Goal: Transaction & Acquisition: Purchase product/service

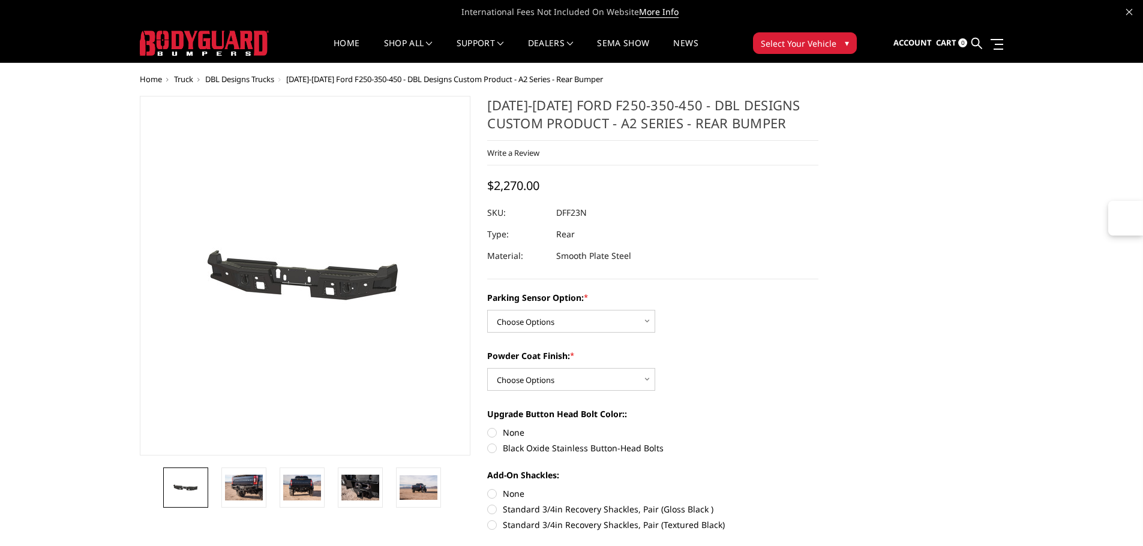
click at [292, 80] on span "[DATE]-[DATE] Ford F250-350-450 - DBL Designs Custom Product - A2 Series - Rear…" at bounding box center [444, 79] width 317 height 11
click at [783, 47] on span "Select Your Vehicle" at bounding box center [799, 43] width 76 height 13
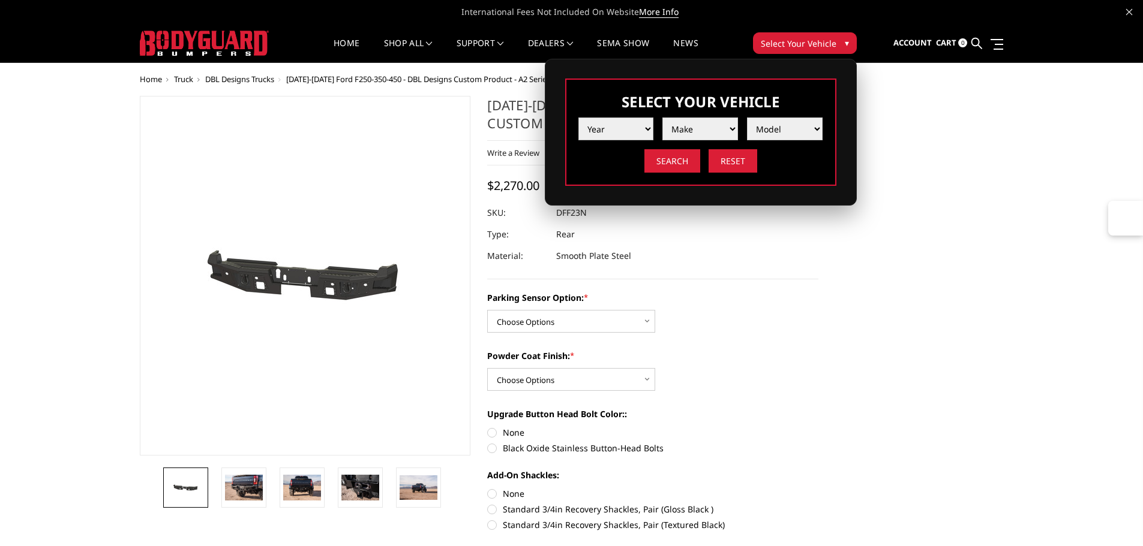
click at [627, 124] on select "Year [DATE] 2024 2023 2022 2021 2020 2019 2018 2017 2016 2015 2014 2013 2012 20…" at bounding box center [616, 129] width 76 height 23
select select "yr_2022"
click at [578, 118] on select "Year [DATE] 2024 2023 2022 2021 2020 2019 2018 2017 2016 2015 2014 2013 2012 20…" at bounding box center [616, 129] width 76 height 23
click at [691, 135] on select "Make Chevrolet Ford GMC Ram Toyota" at bounding box center [700, 129] width 76 height 23
select select "mk_gmc"
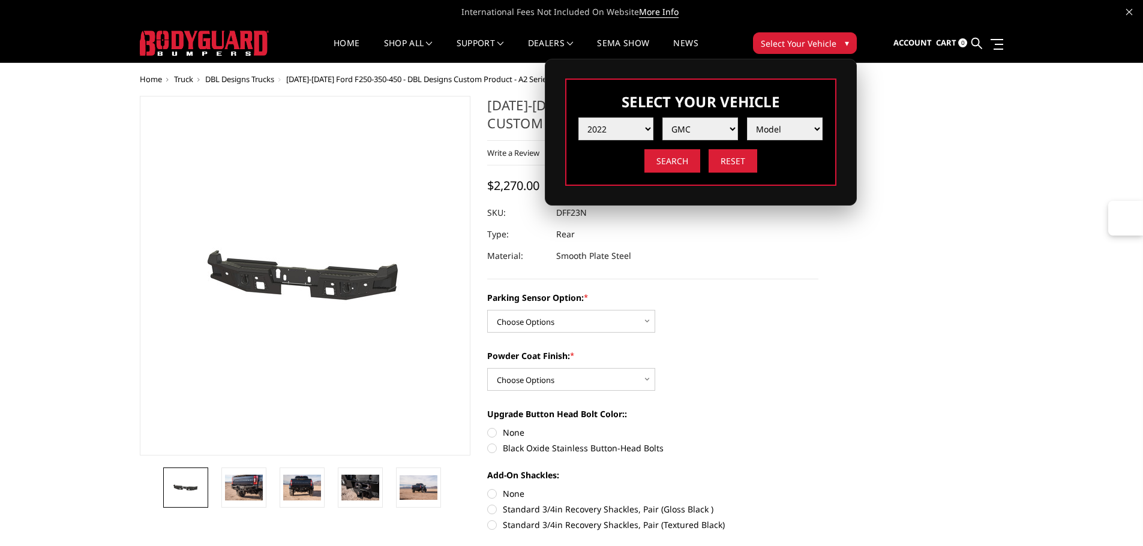
click at [662, 118] on select "Make Chevrolet Ford GMC Ram Toyota" at bounding box center [700, 129] width 76 height 23
click at [772, 131] on select "Model Sierra 1500 Sierra 2500 / 3500" at bounding box center [785, 129] width 76 height 23
select select "md_sierra-2500-3500"
click at [747, 118] on select "Model Sierra 1500 Sierra 2500 / 3500" at bounding box center [785, 129] width 76 height 23
click at [670, 164] on input "Search" at bounding box center [672, 160] width 56 height 23
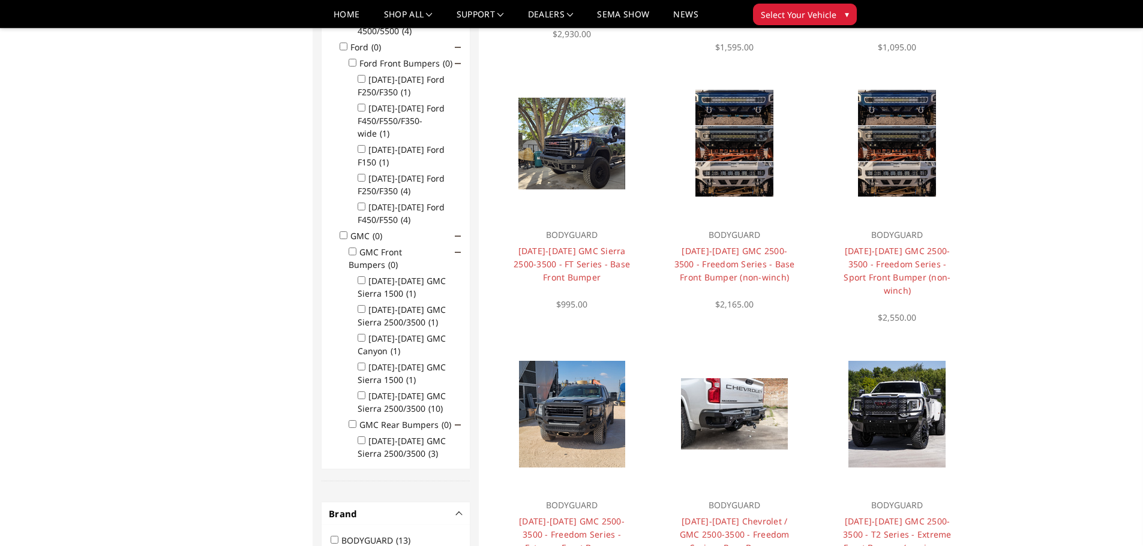
scroll to position [576, 0]
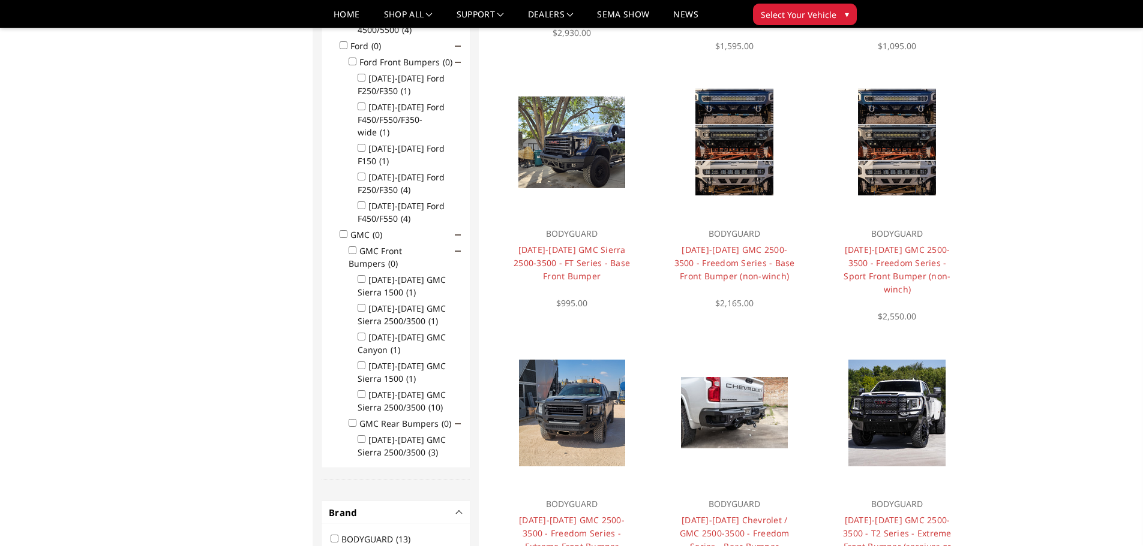
click at [363, 436] on input "2020-2025 GMC Sierra 2500/3500 (3)" at bounding box center [362, 440] width 8 height 8
checkbox input "true"
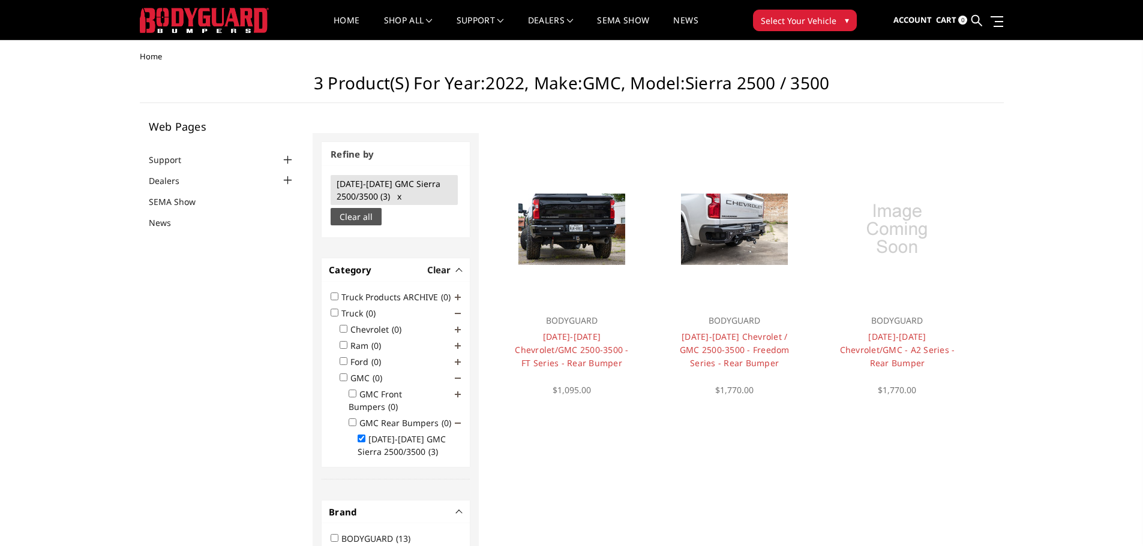
scroll to position [0, 0]
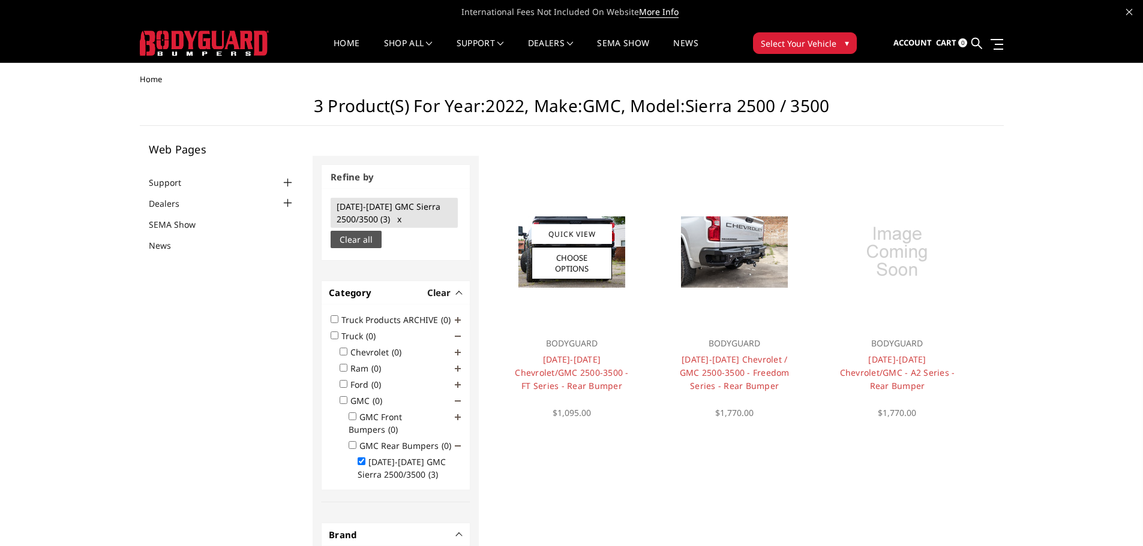
click at [619, 277] on img at bounding box center [571, 252] width 107 height 71
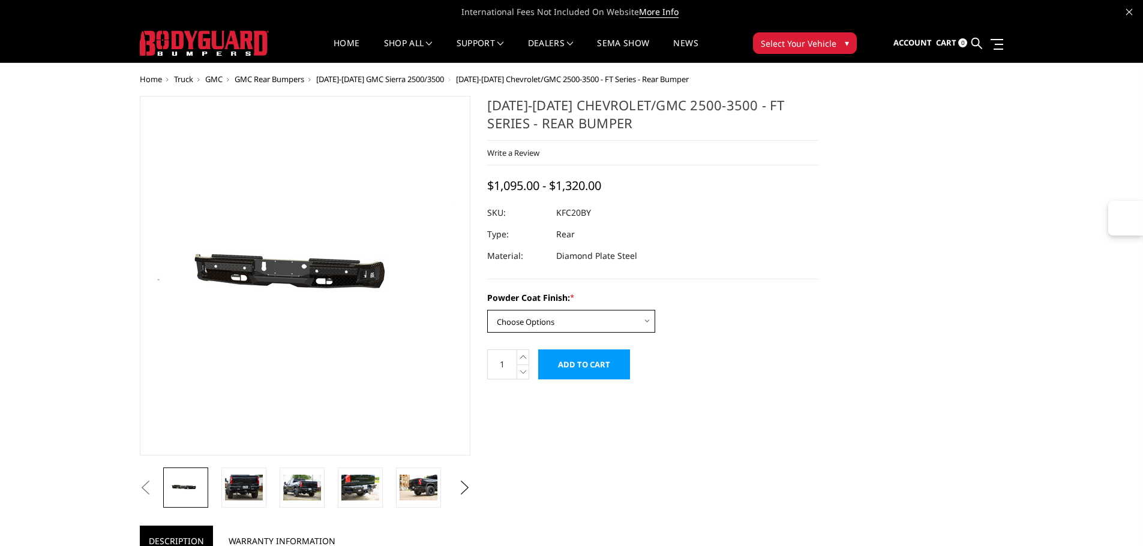
click at [524, 332] on select "Choose Options Bare Metal Gloss Black Powder Coat Textured Black Powder Coat" at bounding box center [571, 321] width 168 height 23
select select "3419"
click at [487, 310] on select "Choose Options Bare Metal Gloss Black Powder Coat Textured Black Powder Coat" at bounding box center [571, 321] width 168 height 23
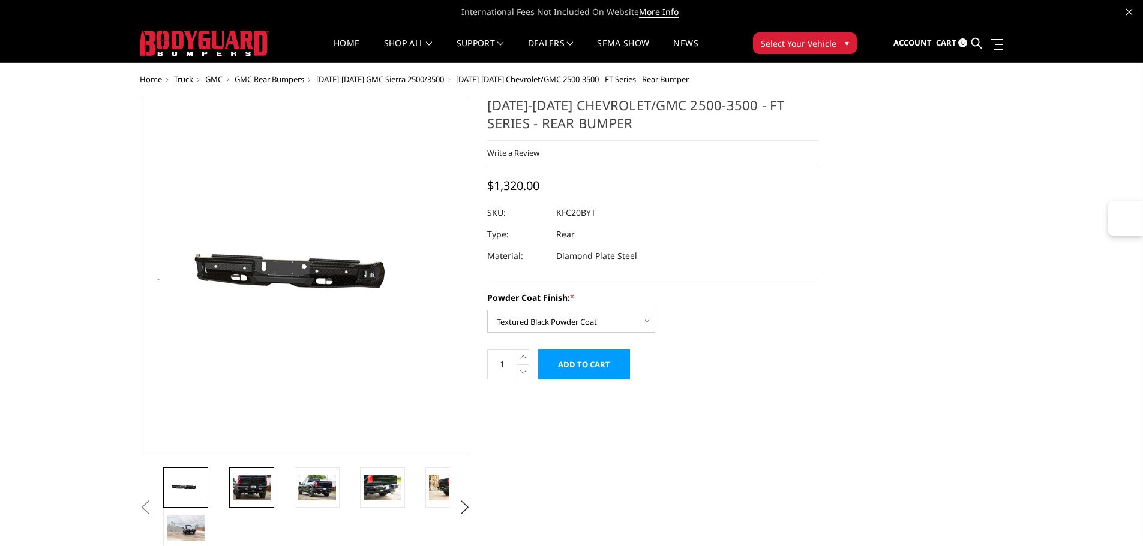
click at [257, 488] on img at bounding box center [252, 487] width 38 height 25
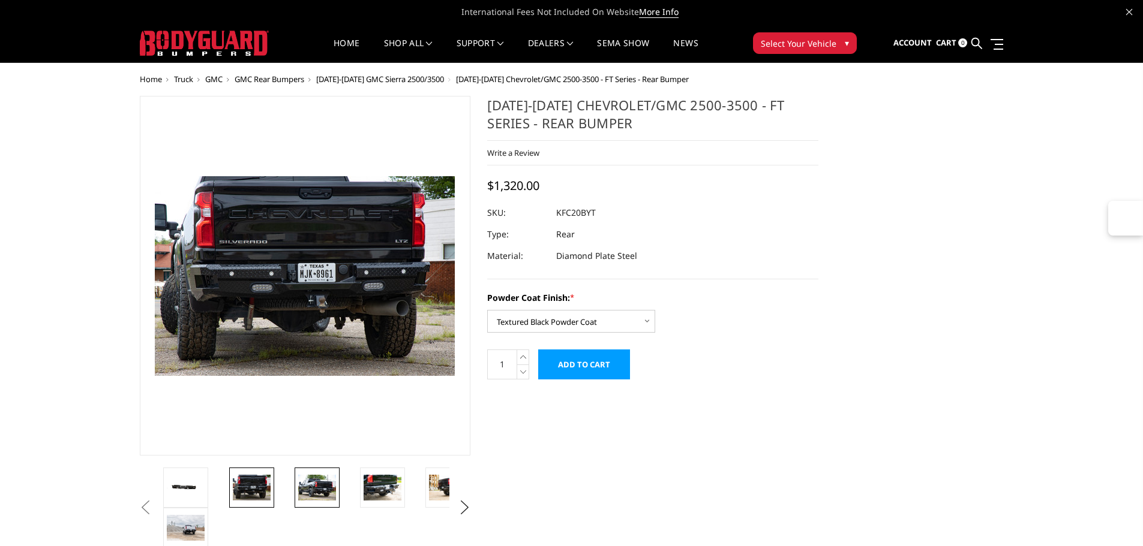
click at [321, 489] on img at bounding box center [317, 487] width 38 height 25
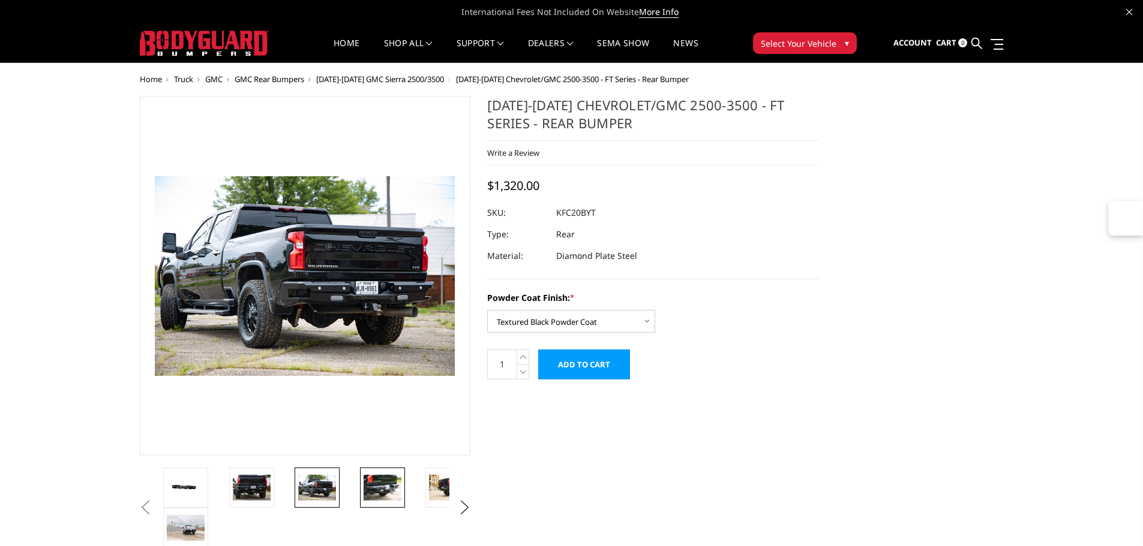
click at [380, 490] on img at bounding box center [383, 487] width 38 height 25
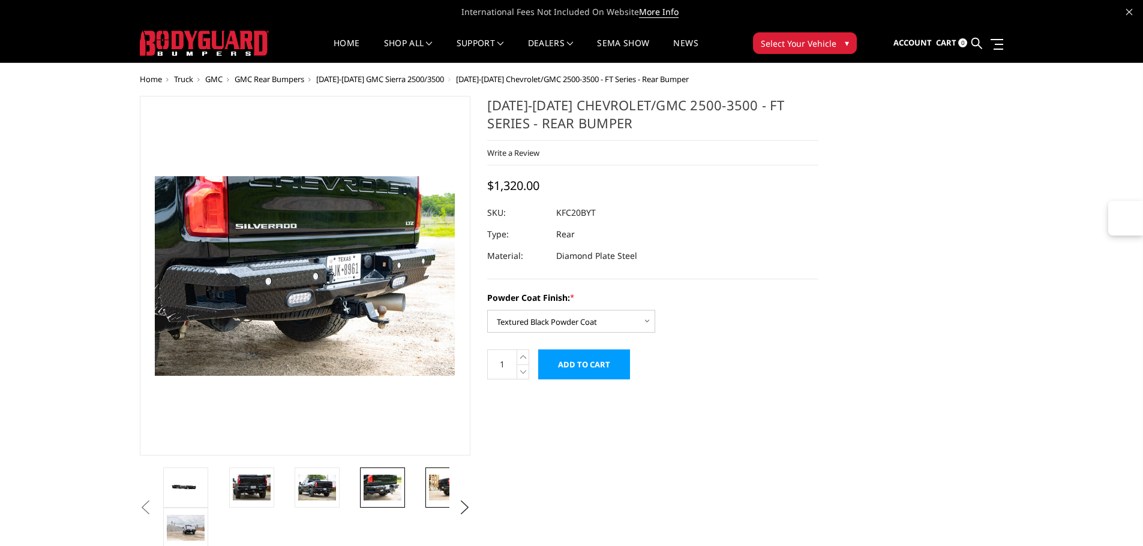
click at [433, 488] on img at bounding box center [448, 487] width 38 height 25
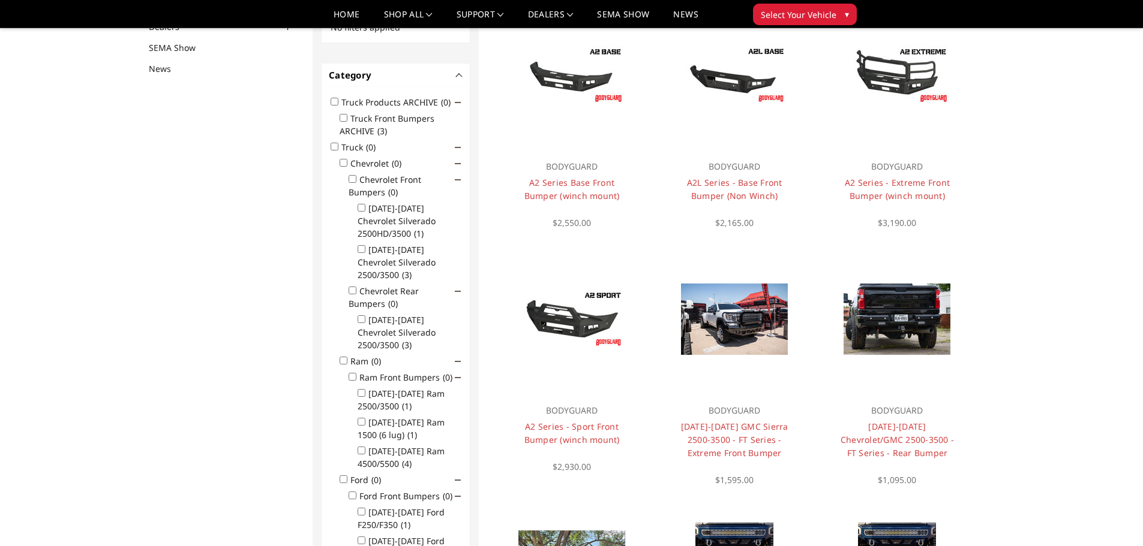
scroll to position [156, 0]
